Goal: Information Seeking & Learning: Learn about a topic

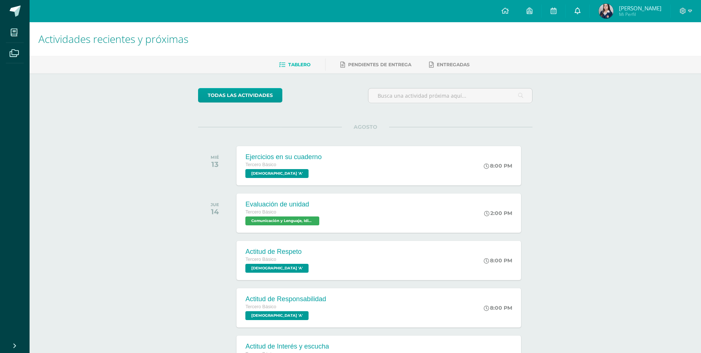
click at [583, 7] on link at bounding box center [578, 11] width 24 height 22
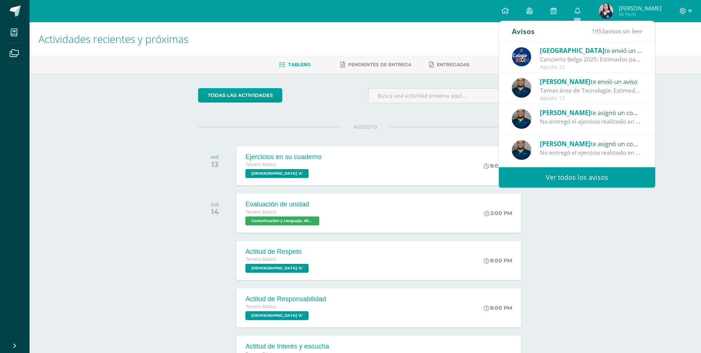
click at [585, 87] on div "Tareas área de Tecnología: Estimados padres de familia: Reciban un cordial salu…" at bounding box center [591, 90] width 103 height 9
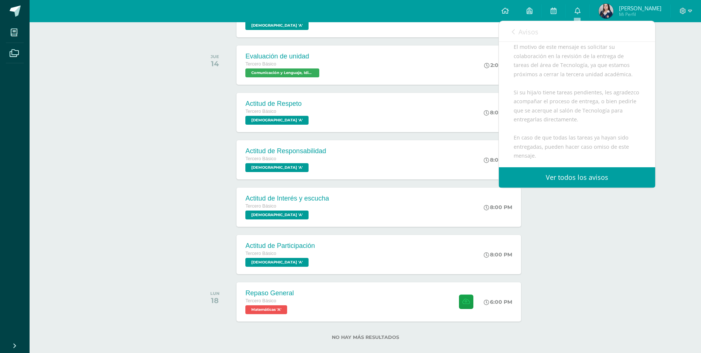
scroll to position [106, 0]
click at [527, 35] on span "Avisos" at bounding box center [529, 31] width 20 height 9
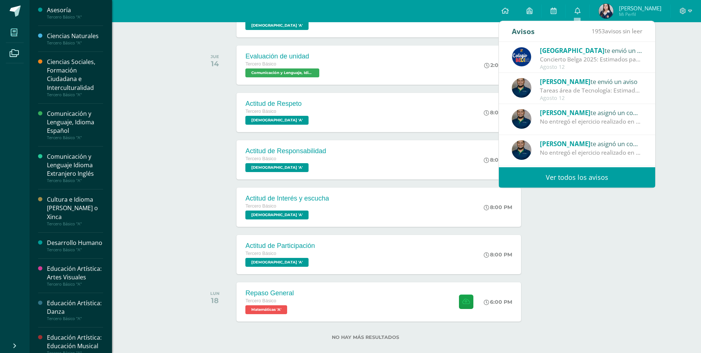
click at [13, 34] on icon at bounding box center [14, 32] width 7 height 7
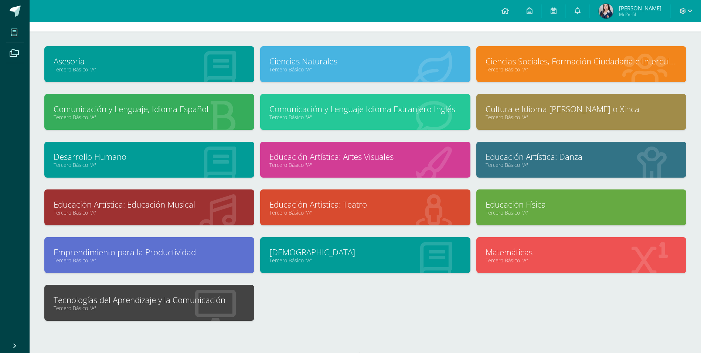
scroll to position [53, 0]
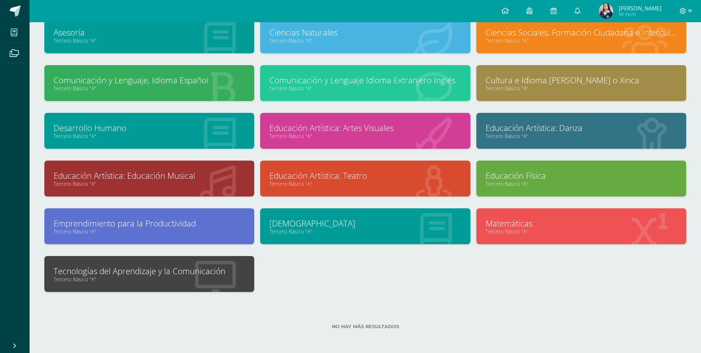
click at [221, 271] on link "Tecnologías del Aprendizaje y la Comunicación" at bounding box center [150, 270] width 192 height 11
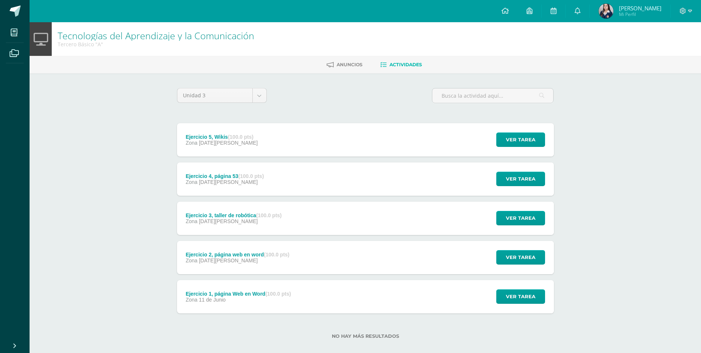
click at [225, 180] on span "[DATE][PERSON_NAME]" at bounding box center [228, 182] width 59 height 6
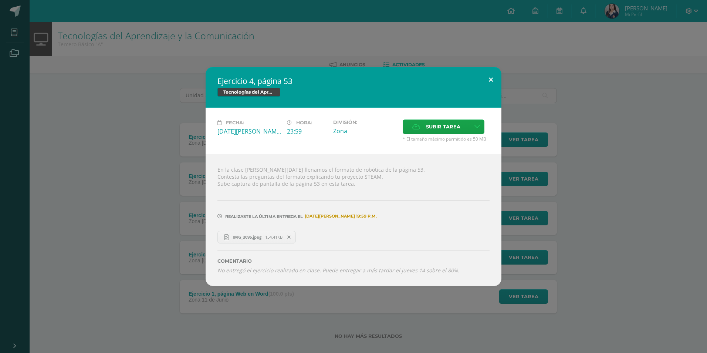
click at [493, 74] on button at bounding box center [490, 79] width 21 height 25
